Goal: Task Accomplishment & Management: Manage account settings

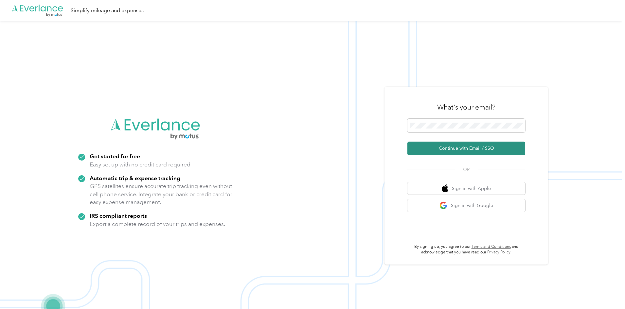
click at [462, 145] on button "Continue with Email / SSO" at bounding box center [466, 149] width 118 height 14
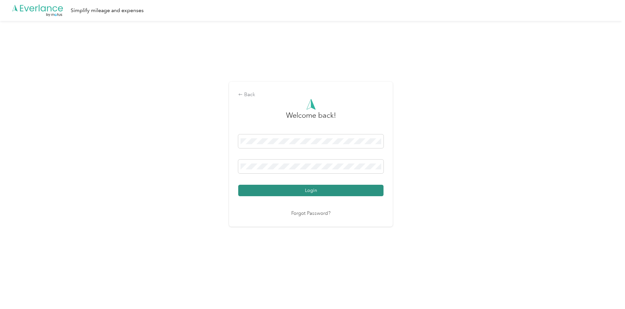
click at [307, 186] on button "Login" at bounding box center [310, 190] width 145 height 11
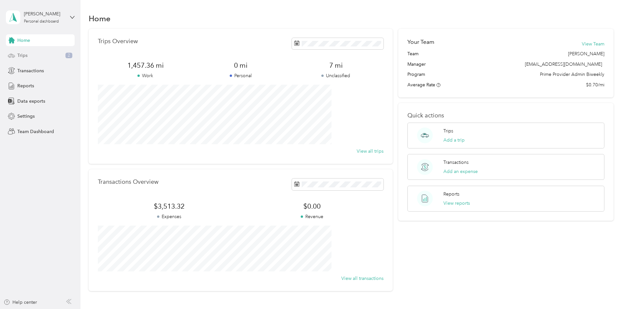
click at [31, 57] on div "Trips 2" at bounding box center [40, 56] width 69 height 12
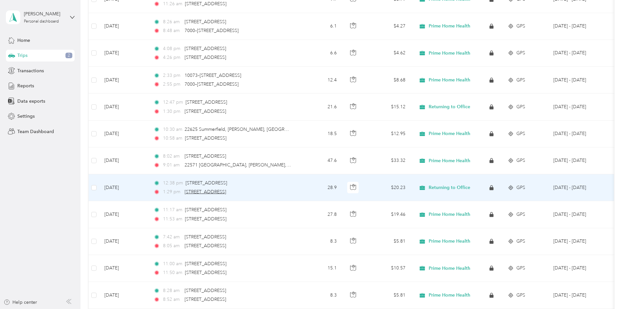
scroll to position [491, 0]
